Goal: Task Accomplishment & Management: Complete application form

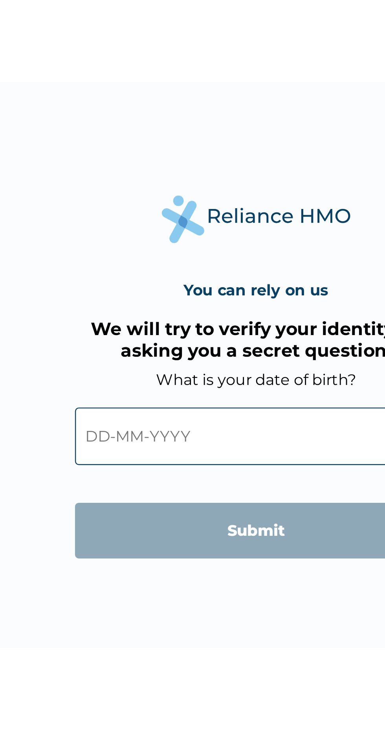
click at [145, 390] on input "text" at bounding box center [192, 402] width 151 height 24
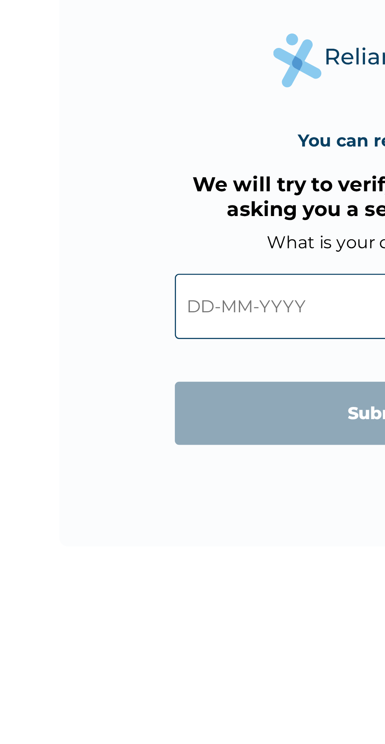
click at [86, 462] on div "You can rely on us We will try to verify your identity by asking you a secret q…" at bounding box center [193, 372] width 236 height 236
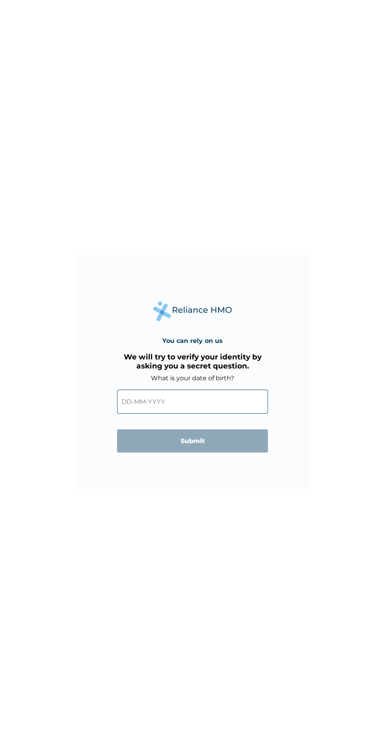
click at [196, 402] on input "text" at bounding box center [192, 402] width 151 height 24
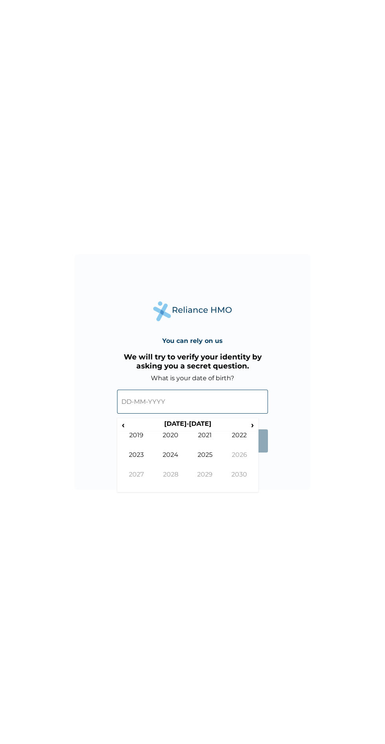
click at [137, 426] on th "[DATE]-[DATE]" at bounding box center [187, 425] width 121 height 11
click at [131, 434] on td "2019" at bounding box center [136, 442] width 35 height 20
click at [136, 422] on th "2019" at bounding box center [187, 425] width 121 height 11
click at [137, 425] on th "[DATE]-[DATE]" at bounding box center [187, 425] width 121 height 11
click at [134, 427] on th "[DATE]-[DATE]" at bounding box center [187, 425] width 121 height 11
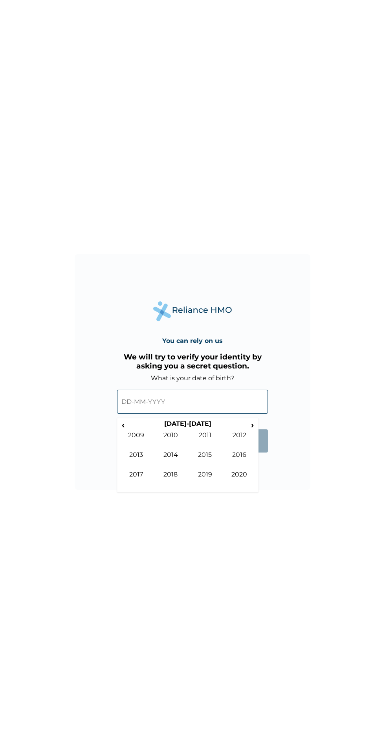
click at [123, 426] on span "‹" at bounding box center [123, 425] width 8 height 10
click at [182, 425] on th "[DATE]-[DATE]" at bounding box center [187, 425] width 121 height 11
click at [136, 422] on th "[DATE]-[DATE]" at bounding box center [187, 425] width 121 height 11
click at [123, 424] on span "‹" at bounding box center [123, 425] width 8 height 10
click at [209, 453] on td "1995" at bounding box center [205, 461] width 35 height 20
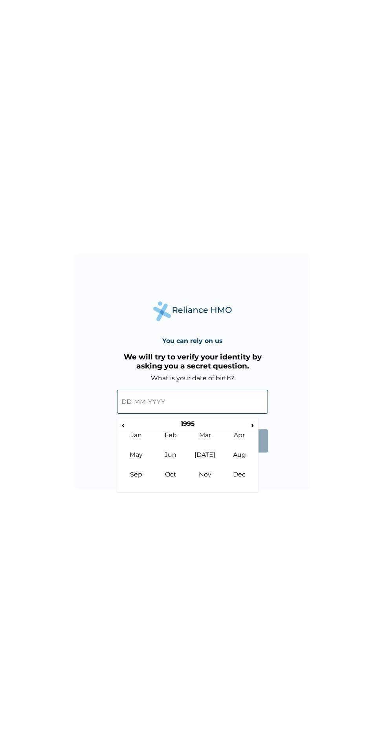
click at [205, 455] on td "[DATE]" at bounding box center [205, 461] width 35 height 20
click at [230, 471] on td "14" at bounding box center [227, 469] width 20 height 11
type input "[DATE]"
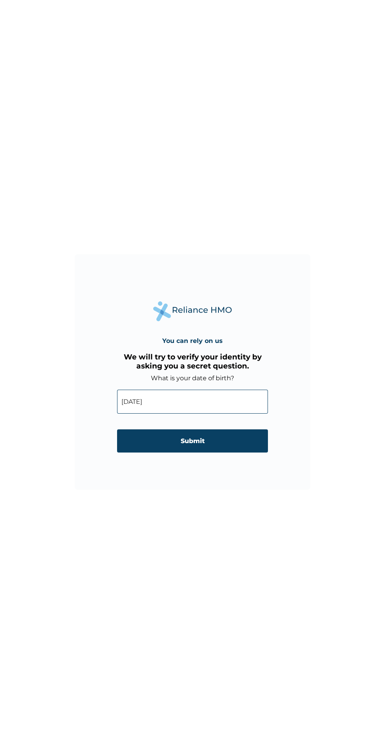
click at [204, 442] on input "Submit" at bounding box center [192, 441] width 151 height 23
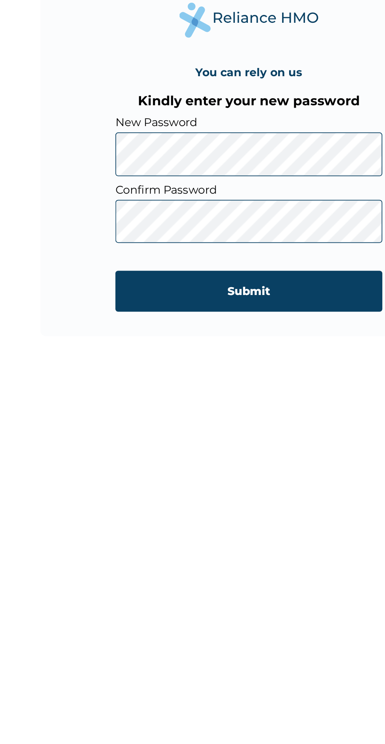
click at [232, 465] on input "Submit" at bounding box center [192, 464] width 151 height 23
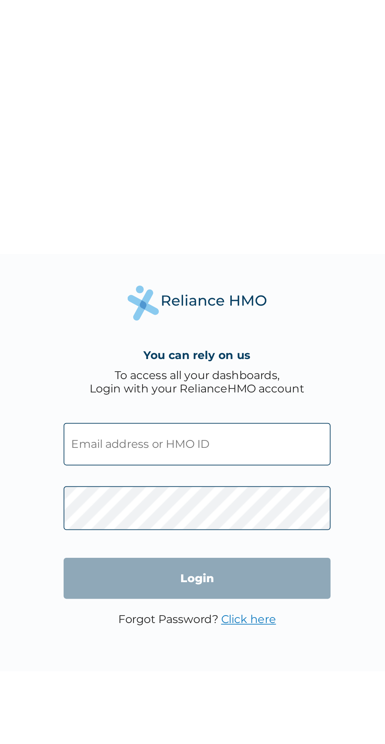
click at [197, 365] on input "text" at bounding box center [192, 362] width 151 height 24
click input "Login" at bounding box center [192, 437] width 151 height 23
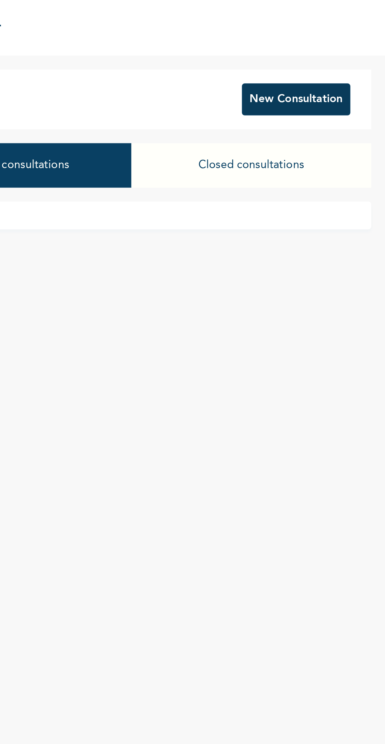
click at [349, 54] on button "New Consultation" at bounding box center [334, 56] width 61 height 18
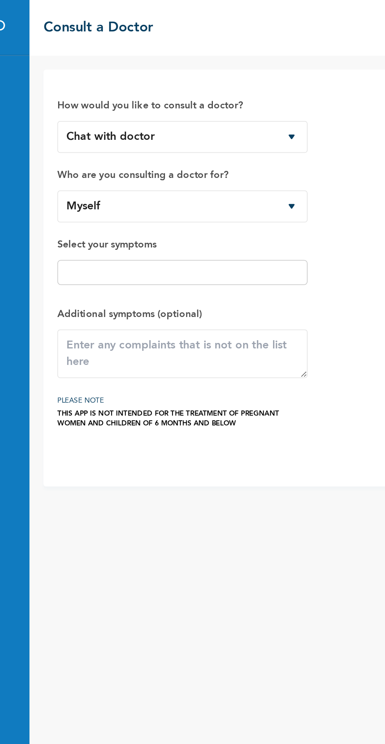
click at [184, 153] on input "text" at bounding box center [184, 153] width 137 height 9
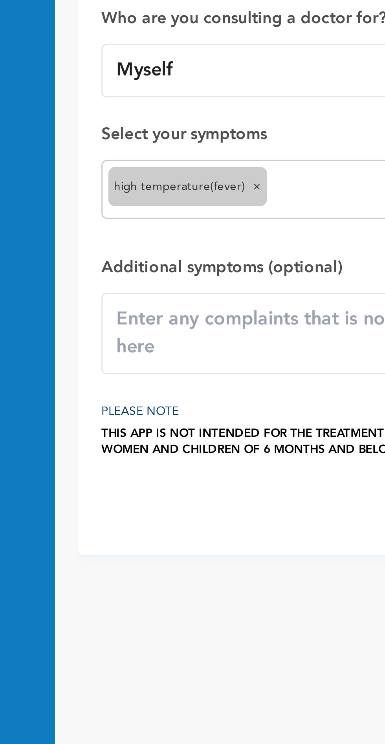
click at [195, 160] on input "text" at bounding box center [212, 156] width 81 height 9
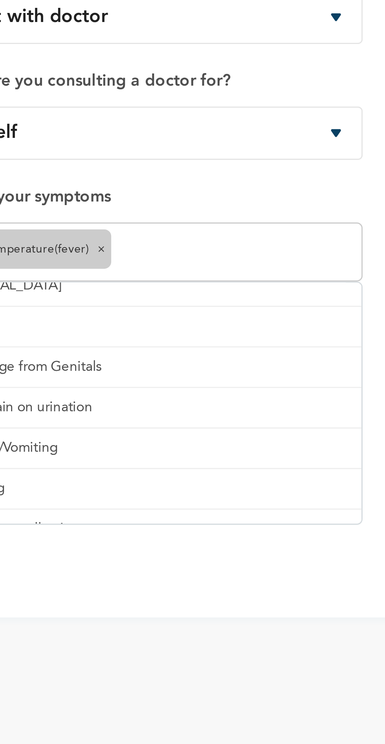
scroll to position [19, 0]
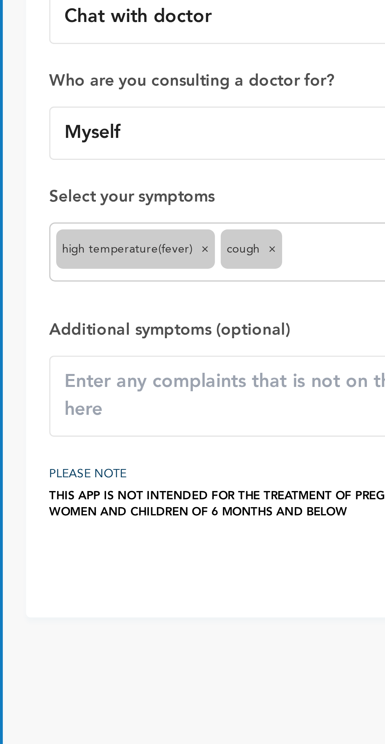
click at [210, 154] on input "text" at bounding box center [224, 156] width 58 height 9
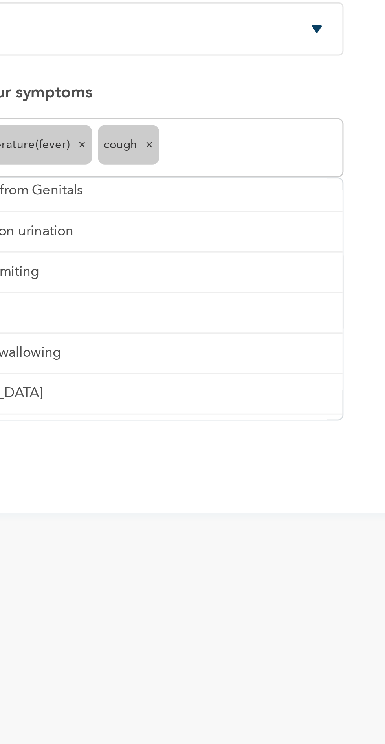
scroll to position [56, 0]
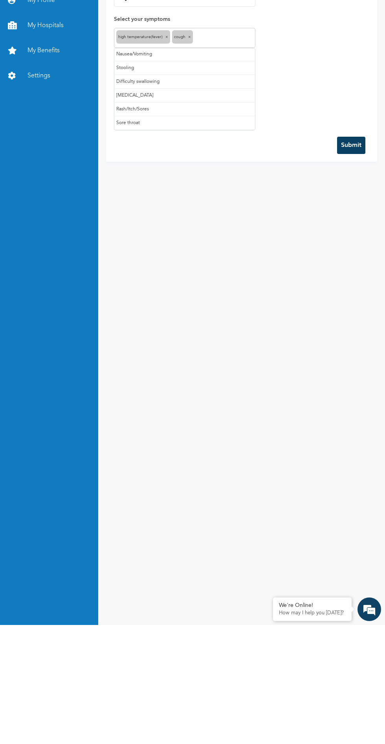
click at [351, 264] on button "Submit" at bounding box center [351, 264] width 28 height 17
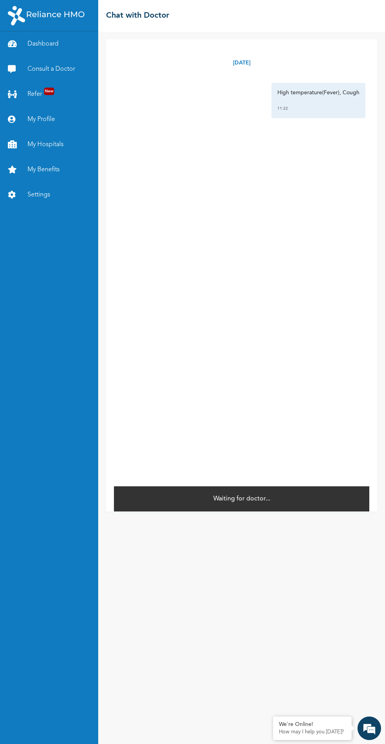
click at [207, 512] on div "Waiting for doctor..." at bounding box center [241, 499] width 255 height 26
